Goal: Feedback & Contribution: Submit feedback/report problem

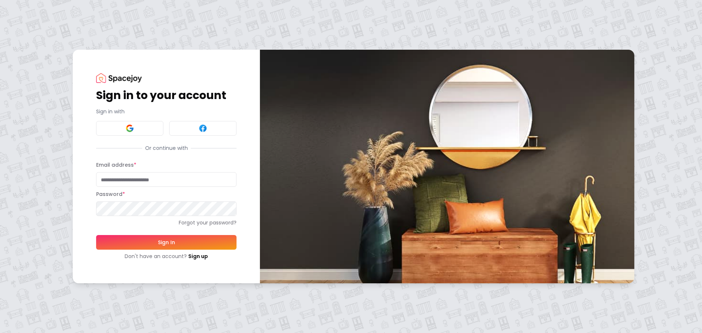
type input "**********"
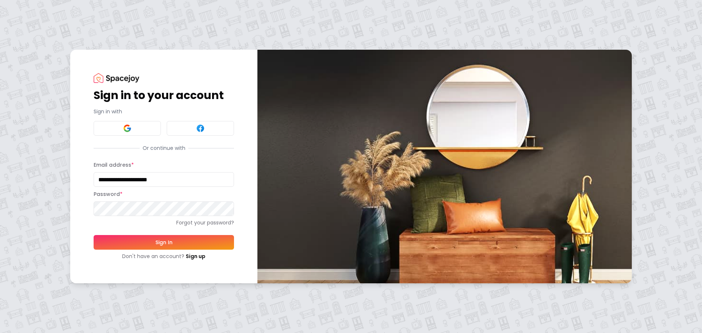
click at [185, 249] on button "Sign In" at bounding box center [164, 242] width 140 height 15
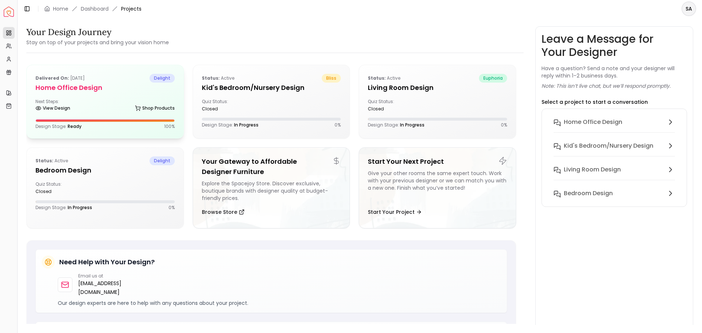
click at [89, 107] on div "View Design Shop Products" at bounding box center [104, 109] width 139 height 7
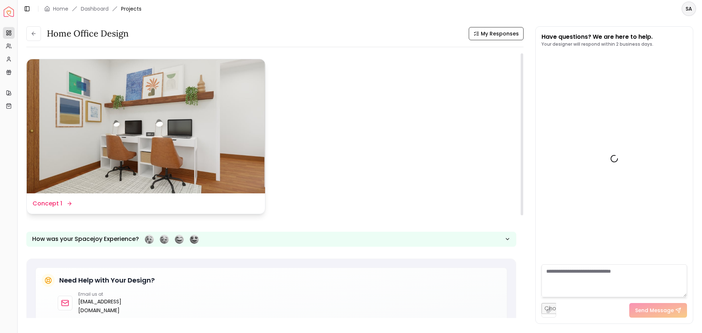
scroll to position [45, 0]
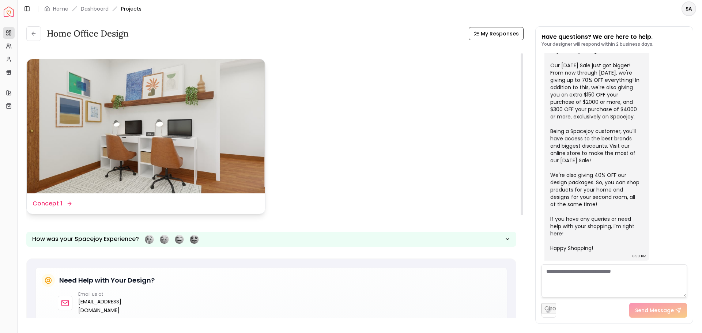
click at [63, 203] on div "Design Name Concept 1" at bounding box center [52, 203] width 38 height 9
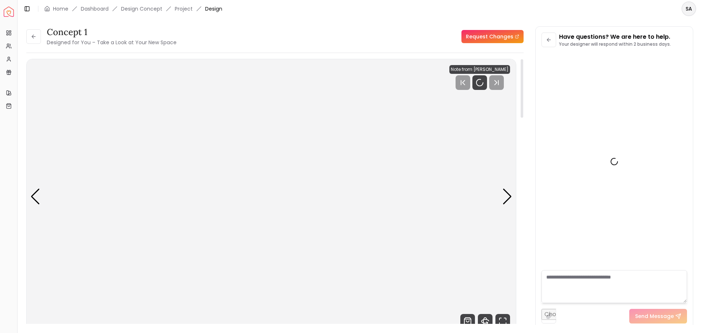
scroll to position [39, 0]
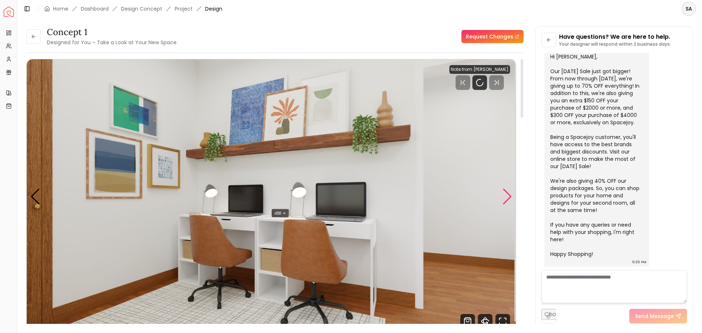
click at [507, 203] on div "Next slide" at bounding box center [508, 197] width 10 height 16
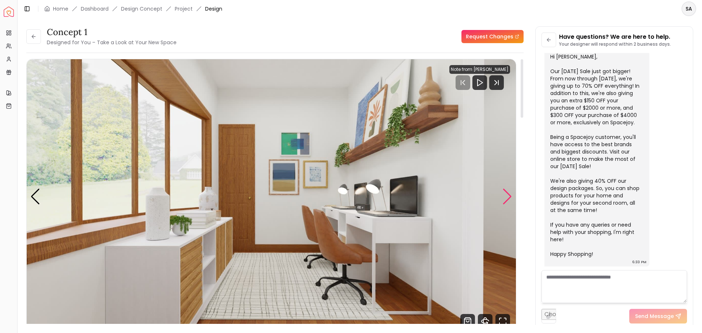
click at [507, 203] on div "Next slide" at bounding box center [508, 197] width 10 height 16
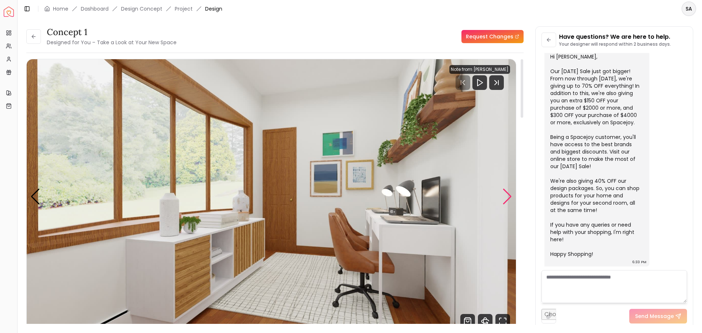
click at [507, 203] on div "Next slide" at bounding box center [508, 197] width 10 height 16
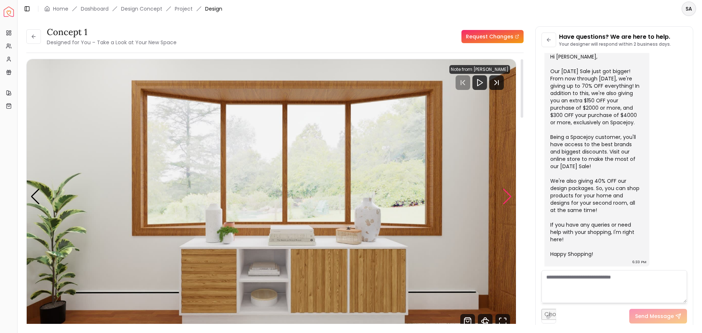
click at [507, 203] on div "Next slide" at bounding box center [508, 197] width 10 height 16
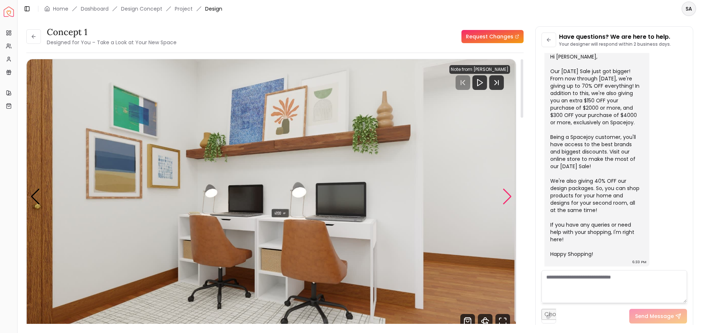
click at [507, 203] on div "Next slide" at bounding box center [508, 197] width 10 height 16
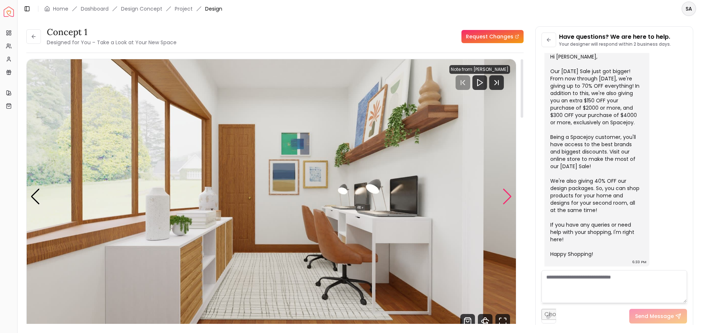
click at [507, 203] on div "Next slide" at bounding box center [508, 197] width 10 height 16
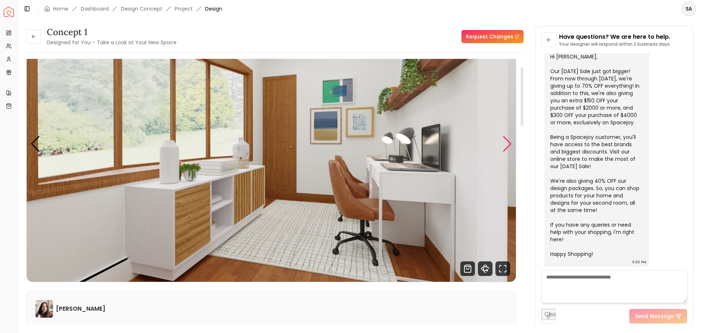
scroll to position [37, 0]
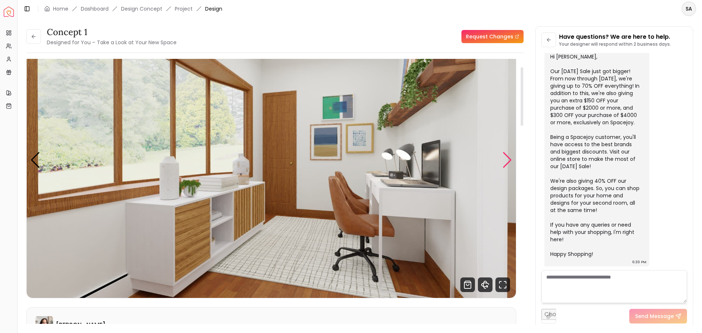
click at [506, 164] on div "Next slide" at bounding box center [508, 160] width 10 height 16
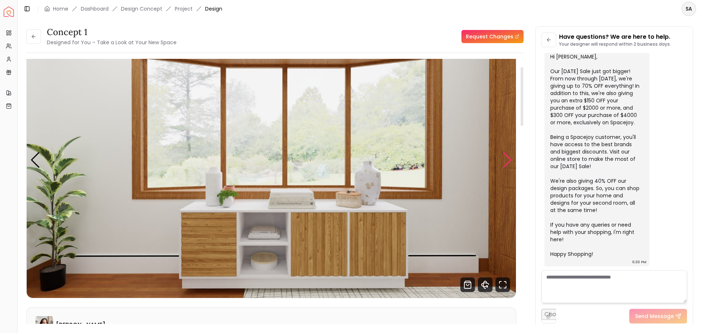
click at [506, 164] on div "Next slide" at bounding box center [508, 160] width 10 height 16
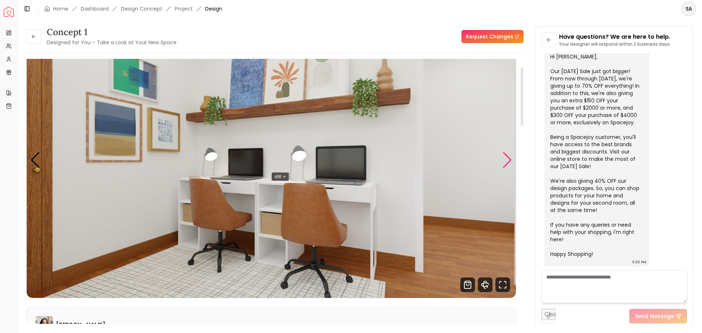
click at [506, 164] on div "Next slide" at bounding box center [508, 160] width 10 height 16
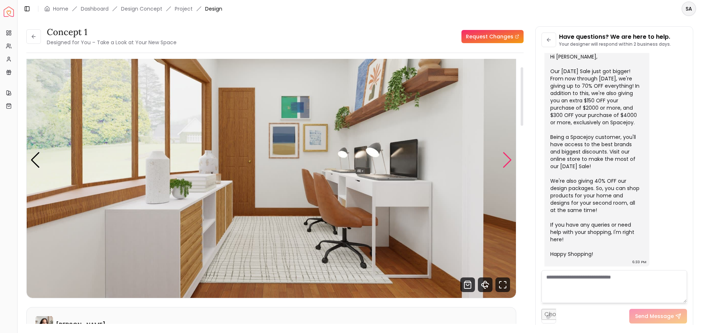
click at [506, 164] on div "Next slide" at bounding box center [508, 160] width 10 height 16
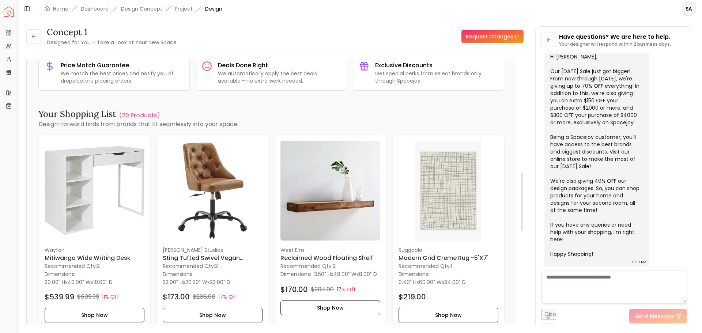
scroll to position [512, 0]
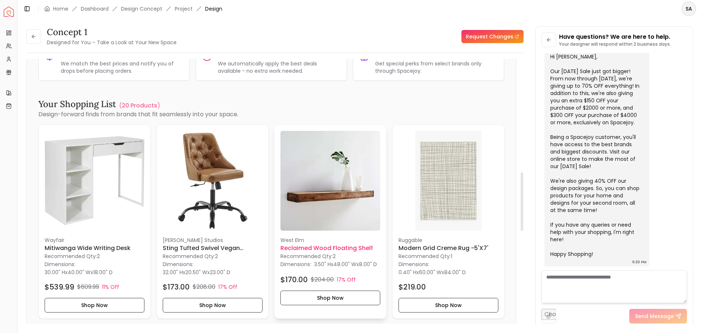
click at [343, 193] on img at bounding box center [331, 181] width 100 height 100
click at [9, 33] on icon at bounding box center [9, 33] width 6 height 6
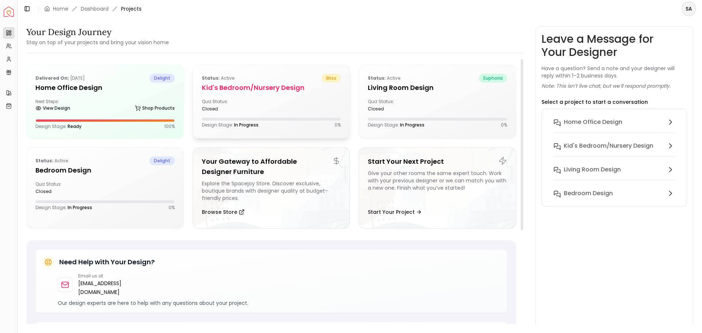
click at [241, 115] on div "Status: active bliss Kid's Bedroom/Nursery Design Quiz Status: closed Design St…" at bounding box center [271, 101] width 157 height 72
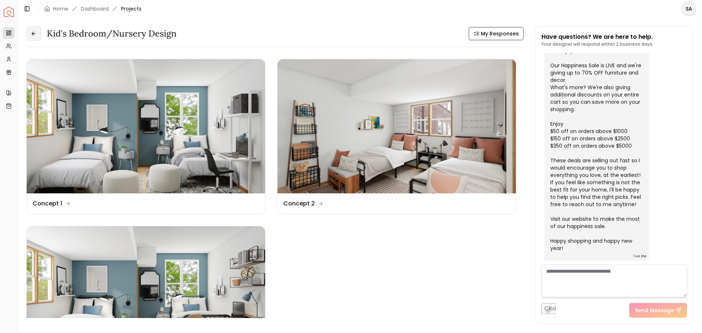
click at [32, 34] on icon at bounding box center [34, 34] width 6 height 6
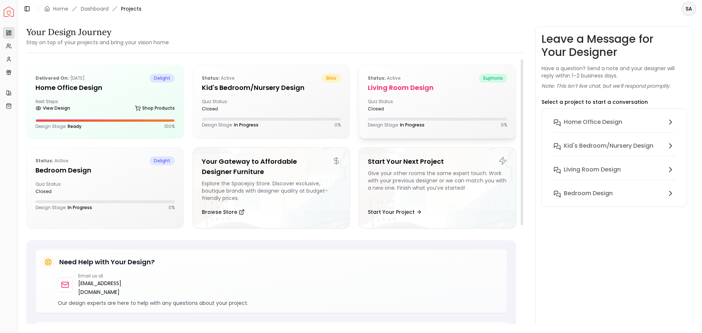
click at [429, 119] on div at bounding box center [437, 119] width 139 height 3
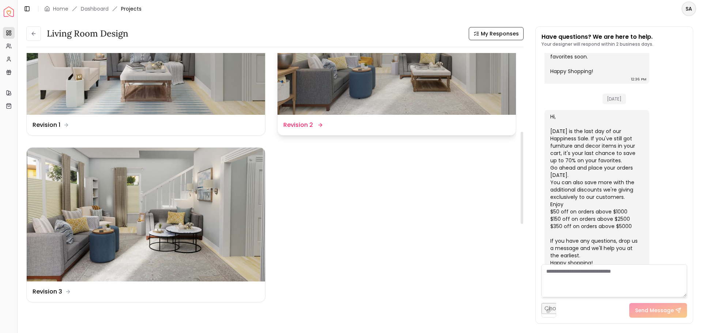
scroll to position [183, 0]
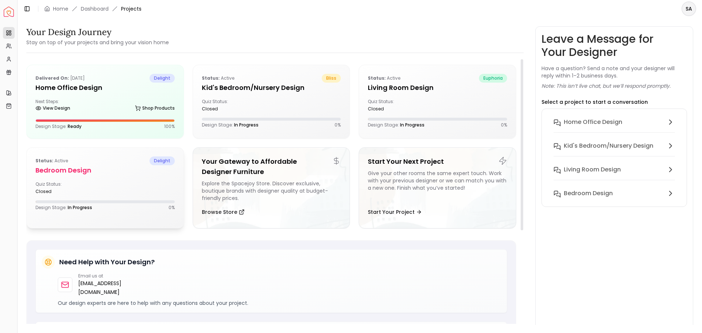
click at [124, 185] on div "Quiz Status: closed" at bounding box center [104, 187] width 139 height 13
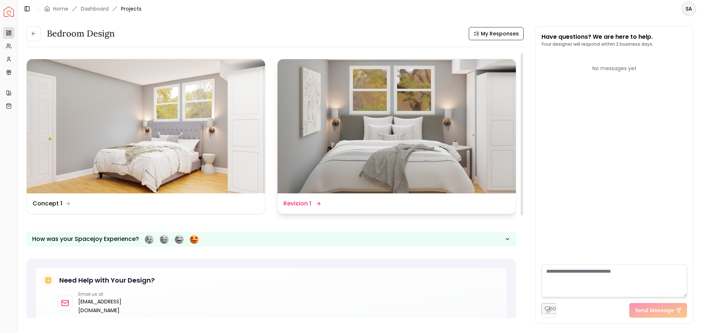
click at [367, 130] on img at bounding box center [397, 126] width 239 height 134
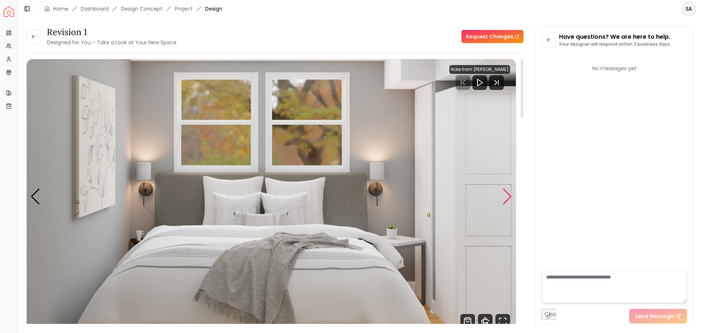
click at [507, 195] on div "Next slide" at bounding box center [508, 197] width 10 height 16
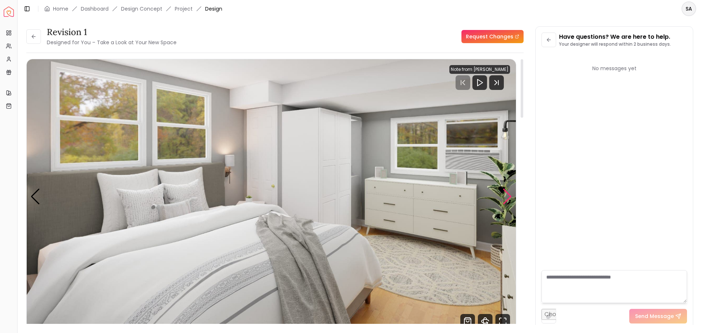
click at [507, 195] on div "Next slide" at bounding box center [508, 197] width 10 height 16
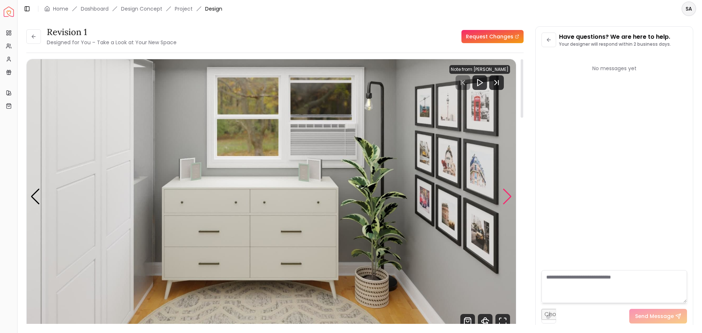
click at [507, 195] on div "Next slide" at bounding box center [508, 197] width 10 height 16
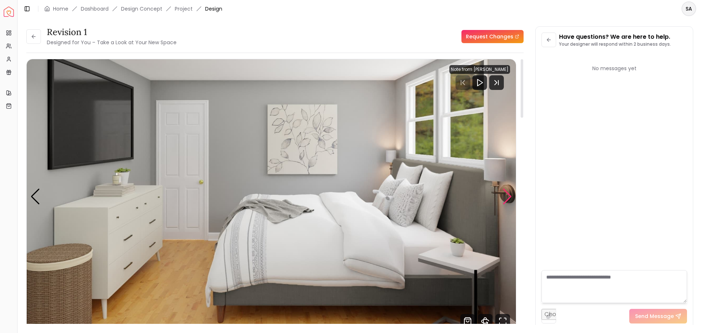
click at [507, 195] on div "Next slide" at bounding box center [508, 197] width 10 height 16
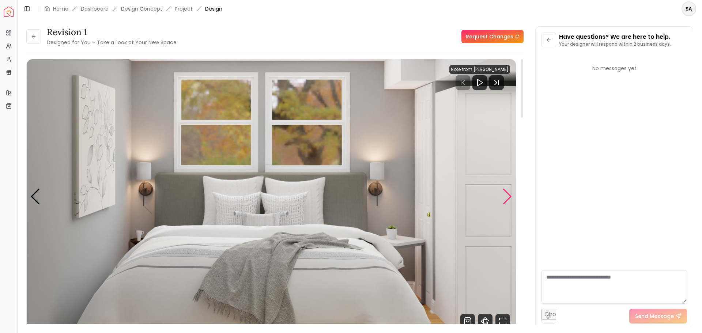
click at [507, 195] on div "Next slide" at bounding box center [508, 197] width 10 height 16
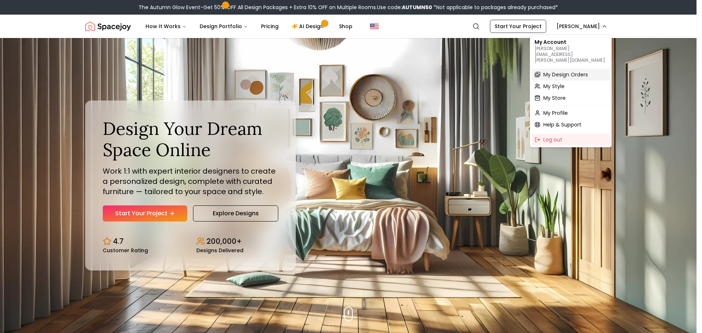
click at [557, 71] on span "My Design Orders" at bounding box center [566, 74] width 45 height 7
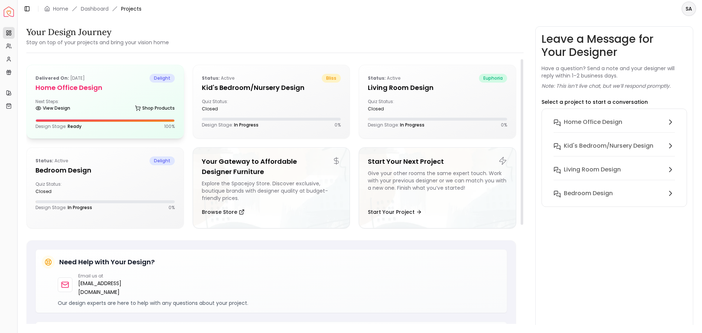
click at [139, 130] on div "Delivered on: May 01, 2022 delight Home Office Design Next Steps: View Design S…" at bounding box center [105, 101] width 157 height 73
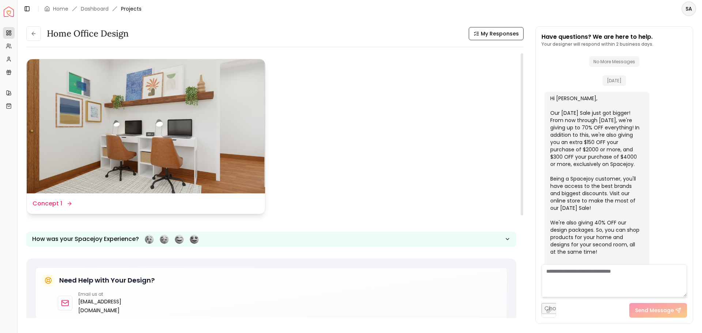
click at [54, 200] on dd "Concept 1" at bounding box center [48, 203] width 30 height 9
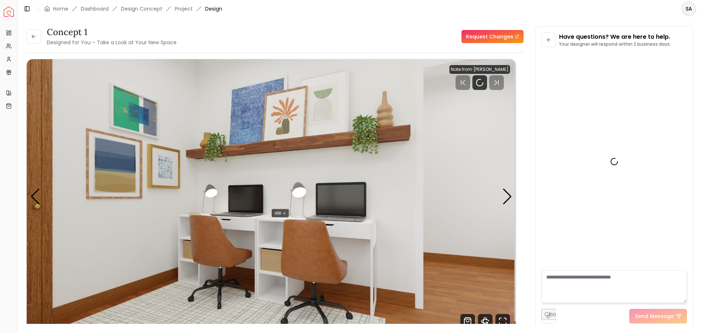
scroll to position [39, 0]
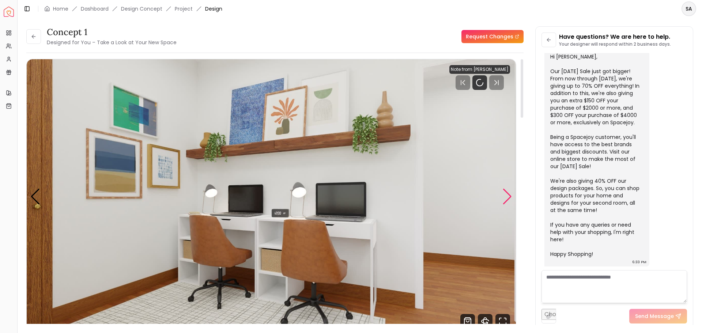
click at [506, 201] on div "Next slide" at bounding box center [508, 197] width 10 height 16
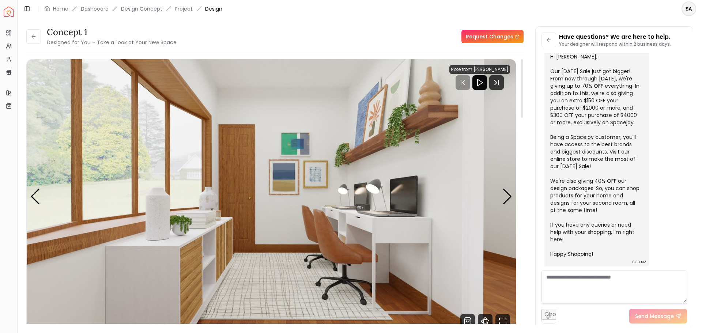
click at [481, 80] on icon "Play" at bounding box center [480, 82] width 9 height 9
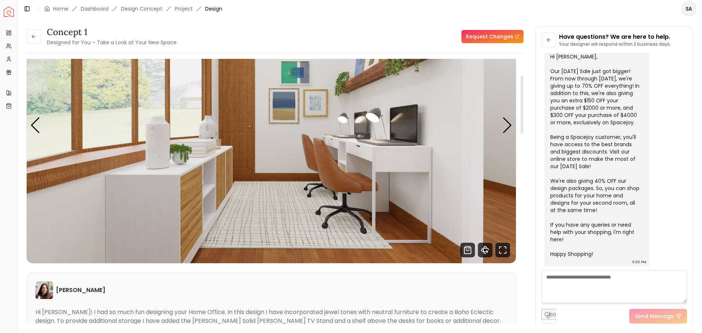
scroll to position [73, 0]
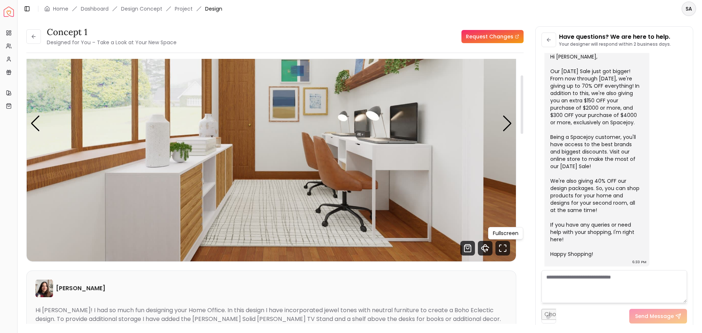
click at [374, 155] on img "2 / 4" at bounding box center [271, 123] width 489 height 275
click at [509, 120] on div "Next slide" at bounding box center [508, 124] width 10 height 16
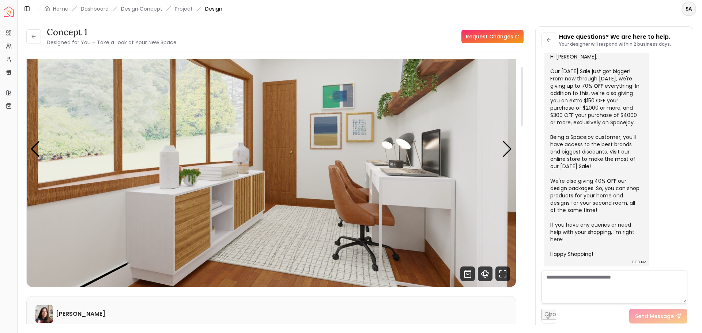
scroll to position [37, 0]
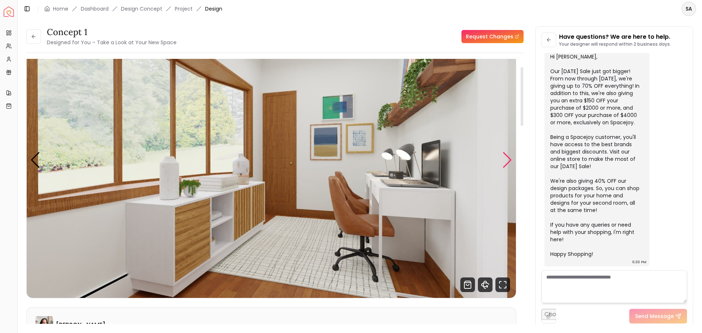
click at [509, 166] on div "Next slide" at bounding box center [508, 160] width 10 height 16
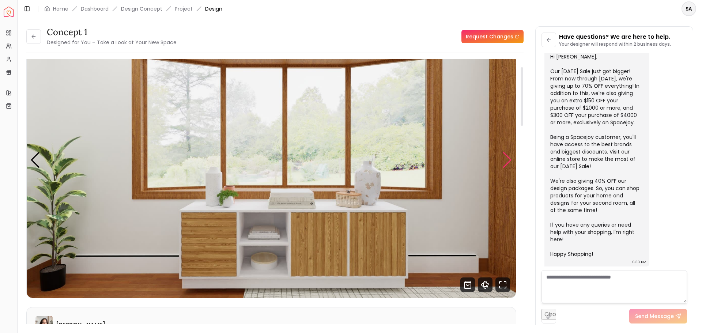
click at [509, 166] on div "Next slide" at bounding box center [508, 160] width 10 height 16
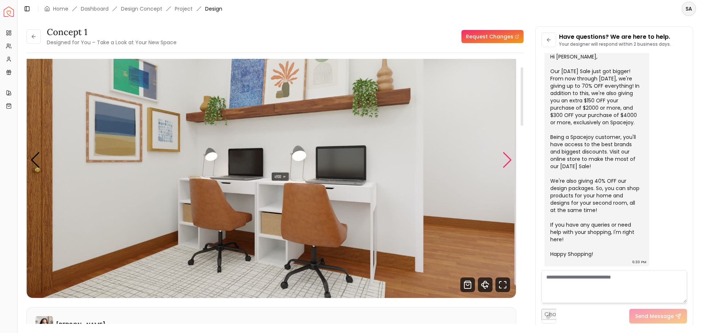
click at [509, 166] on div "Next slide" at bounding box center [508, 160] width 10 height 16
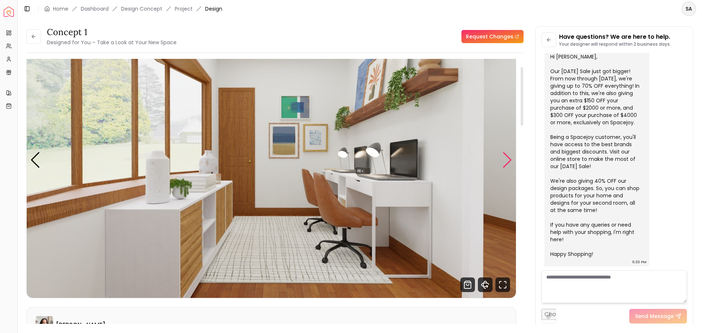
click at [509, 166] on div "Next slide" at bounding box center [508, 160] width 10 height 16
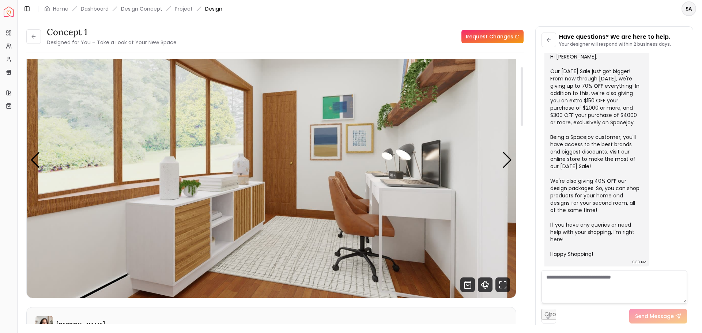
click at [484, 36] on link "Request Changes" at bounding box center [493, 36] width 62 height 13
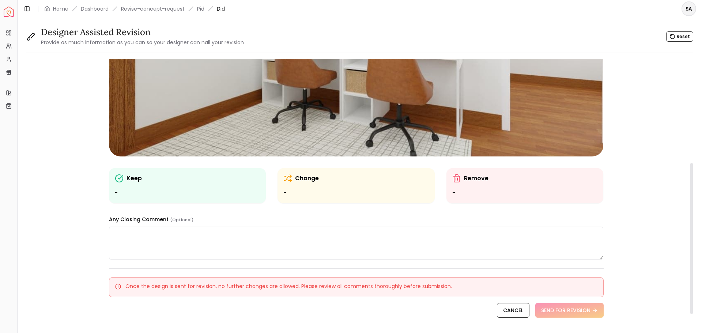
scroll to position [183, 0]
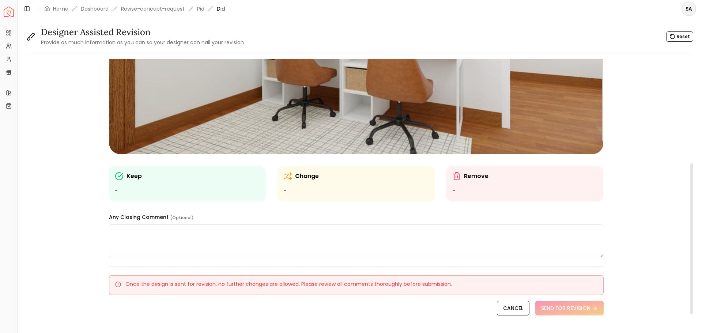
click at [191, 237] on textarea at bounding box center [356, 241] width 495 height 33
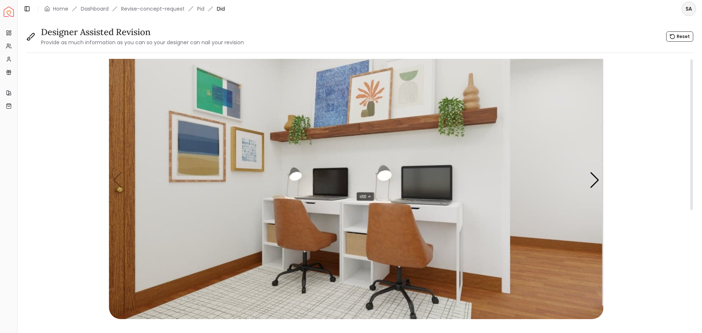
scroll to position [0, 0]
